Goal: Check status: Check status

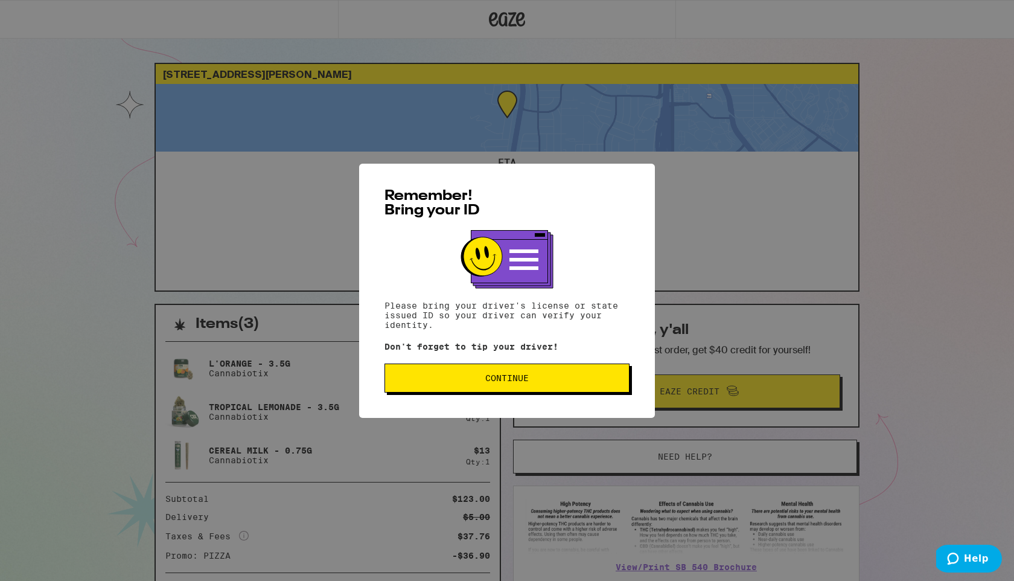
scroll to position [80, 0]
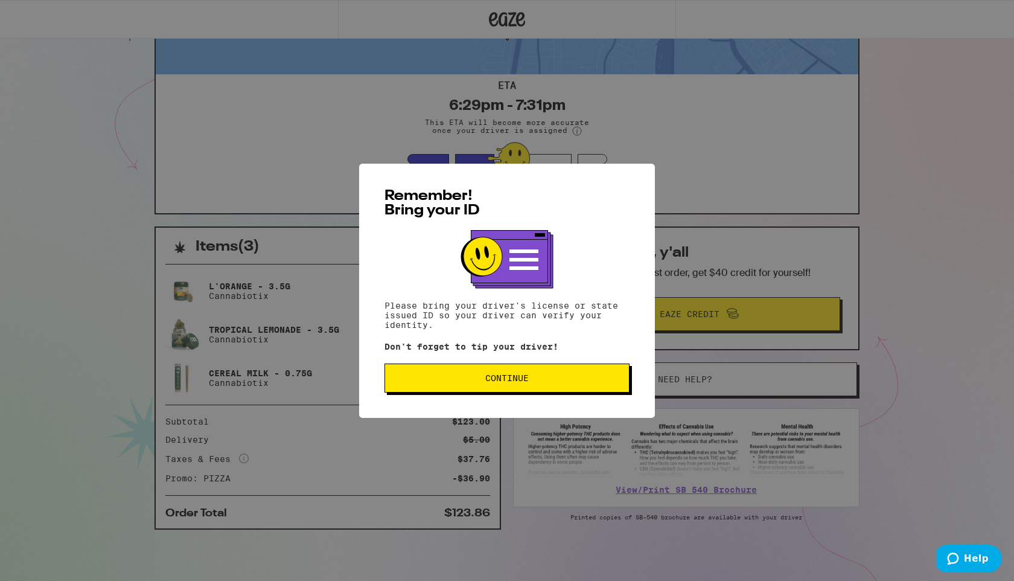
click at [477, 387] on button "Continue" at bounding box center [506, 377] width 245 height 29
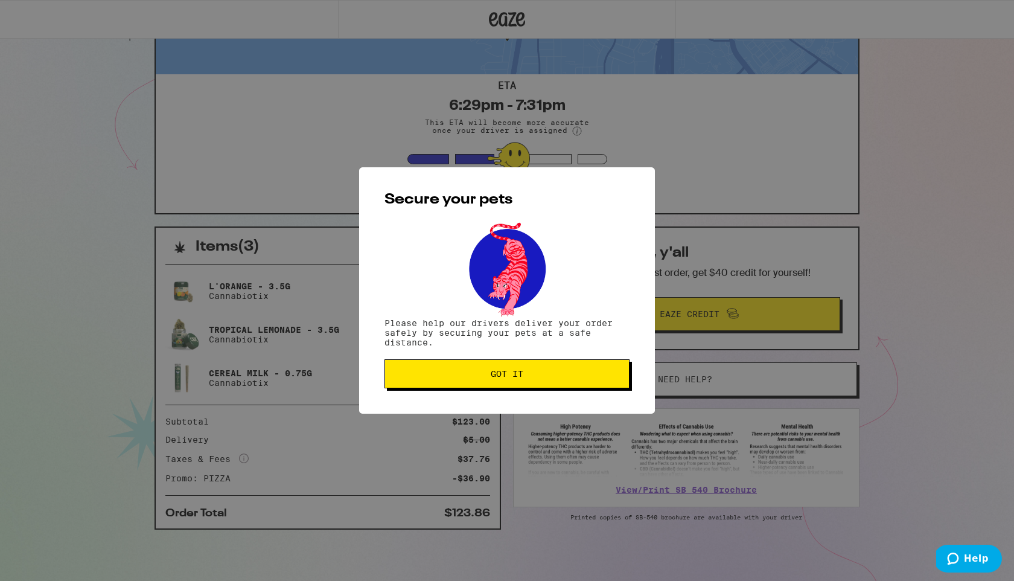
scroll to position [0, 0]
click at [478, 382] on button "Got it" at bounding box center [506, 373] width 245 height 29
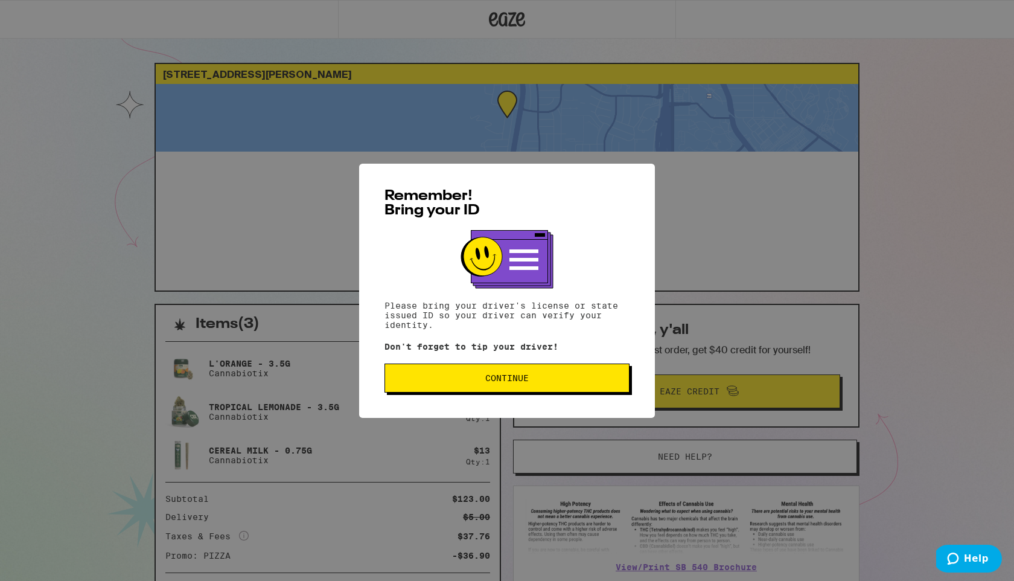
scroll to position [80, 0]
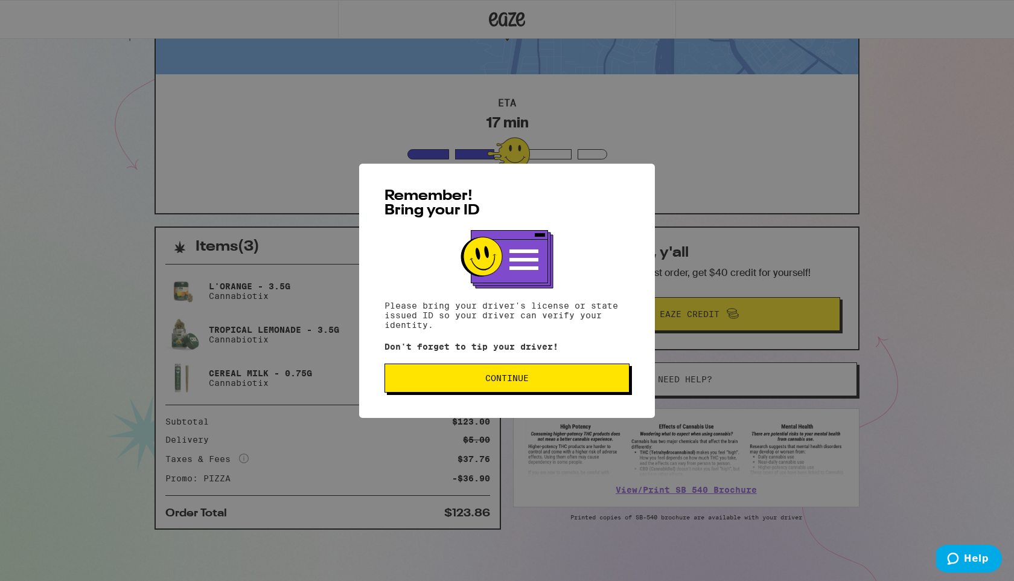
click at [582, 382] on span "Continue" at bounding box center [507, 378] width 224 height 8
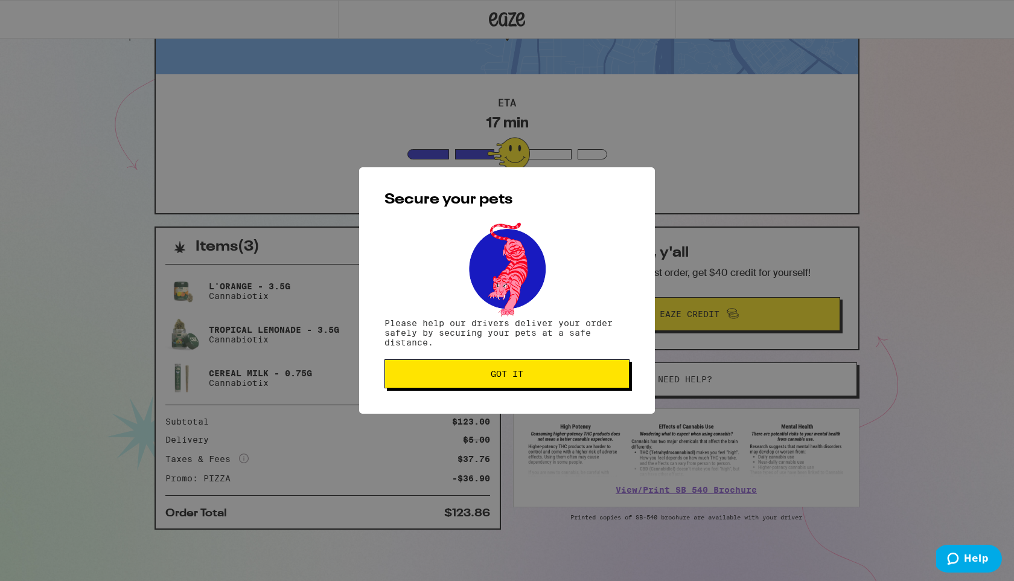
scroll to position [0, 0]
click at [561, 378] on span "Got it" at bounding box center [507, 373] width 224 height 8
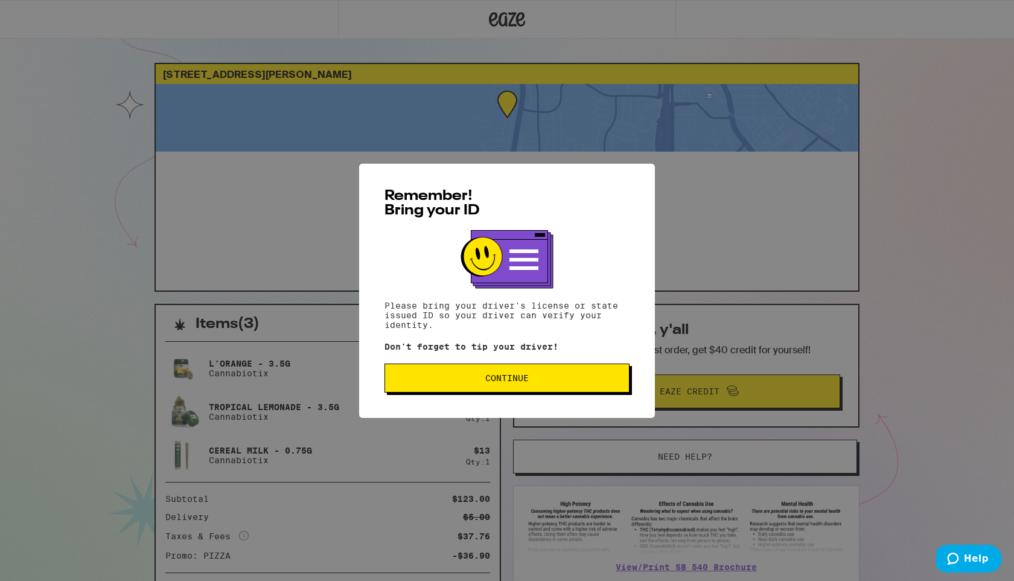
scroll to position [80, 0]
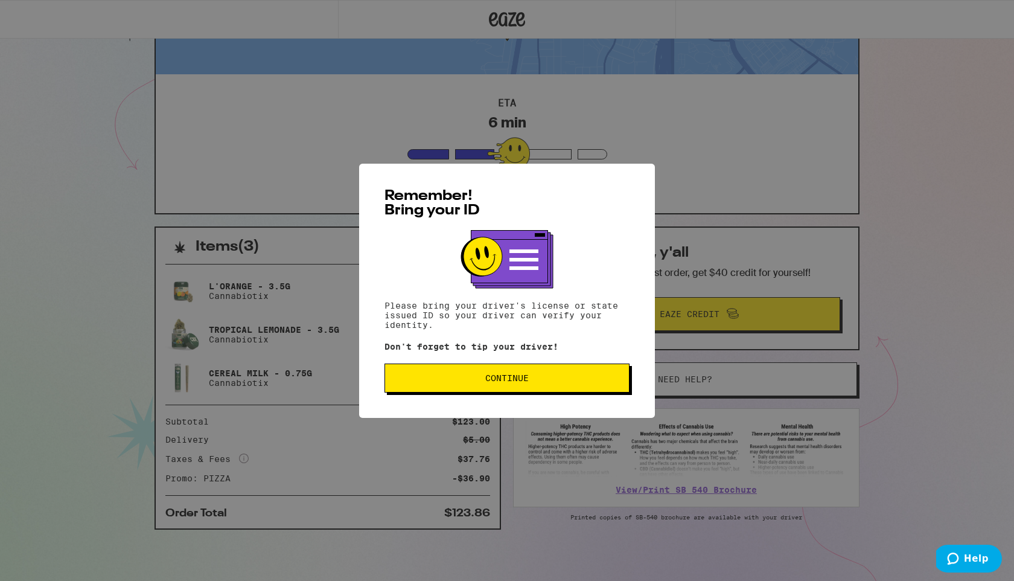
click at [413, 378] on span "Continue" at bounding box center [507, 378] width 224 height 8
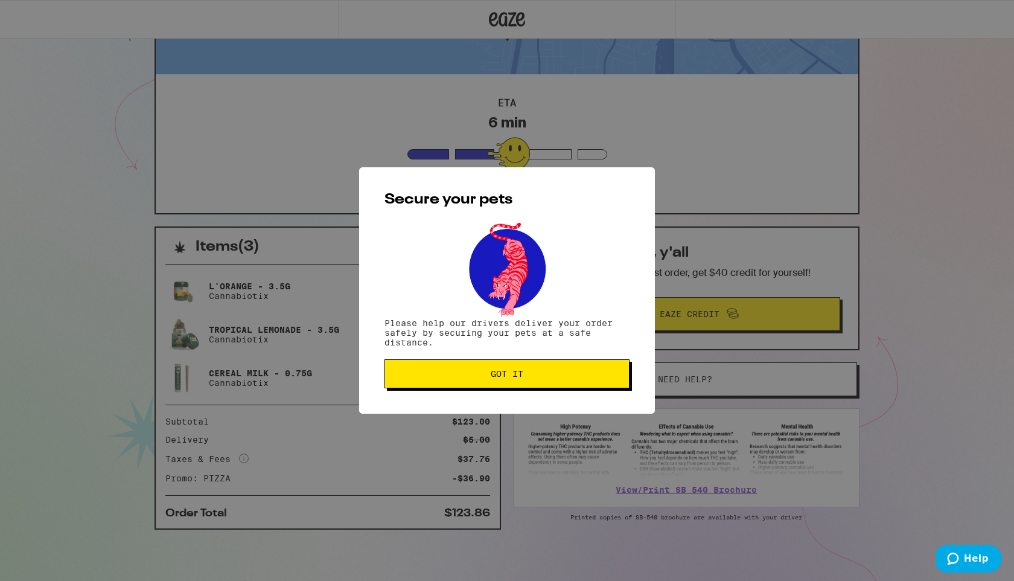
scroll to position [0, 0]
click at [559, 387] on button "Got it" at bounding box center [506, 373] width 245 height 29
